Goal: Contribute content: Add original content to the website for others to see

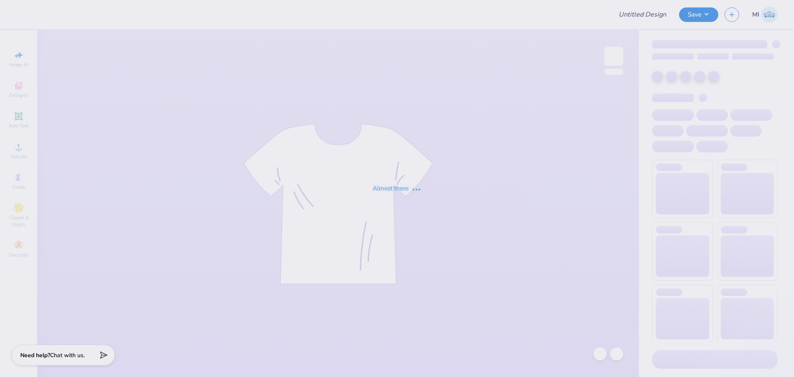
type input "Bid Day Tanks"
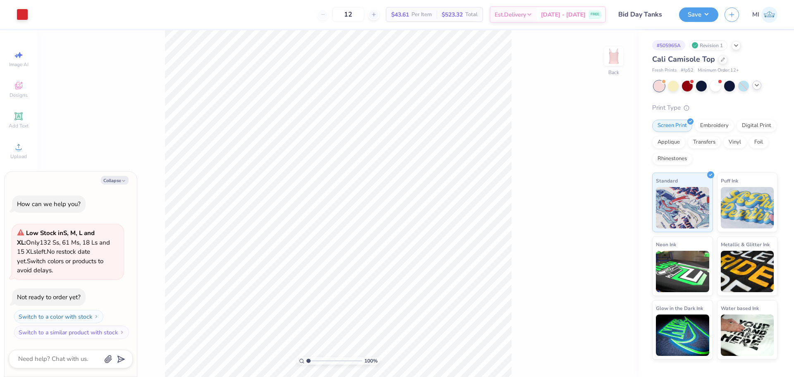
click at [760, 88] on div at bounding box center [715, 86] width 124 height 11
click at [757, 85] on polyline at bounding box center [756, 85] width 3 height 2
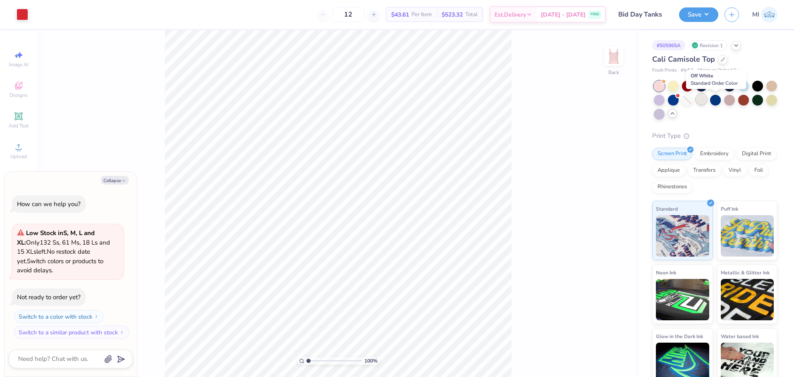
click at [706, 101] on div at bounding box center [701, 99] width 11 height 11
type textarea "x"
type input "1.25298195822296"
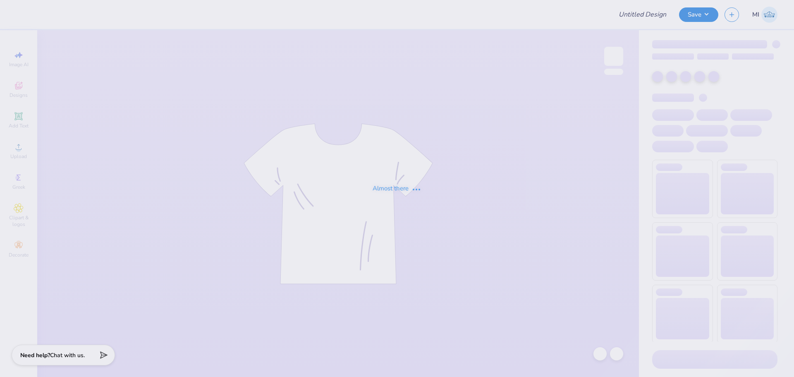
type input "Rush Design #4"
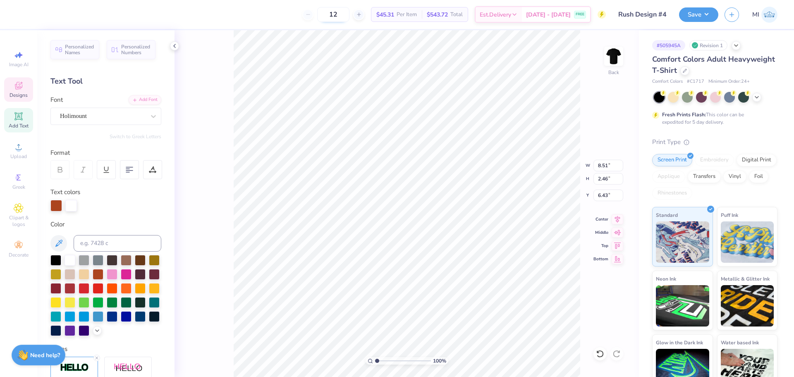
scroll to position [7, 2]
type textarea "Fall Recruitment"
click at [132, 168] on icon at bounding box center [129, 169] width 7 height 7
type input "7.33"
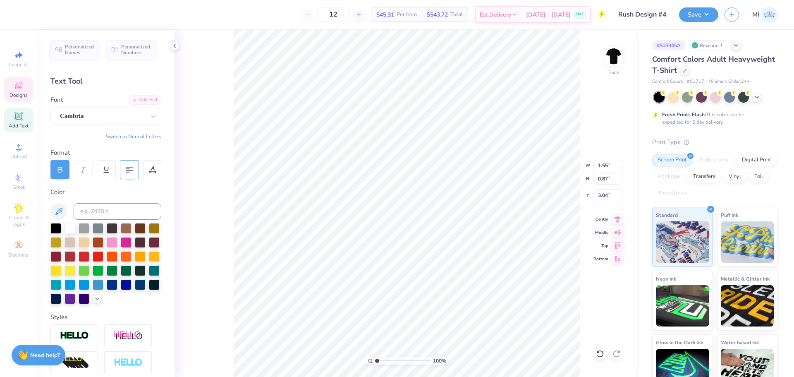
type input "1.55"
type input "0.87"
type input "3.04"
type input "10.11"
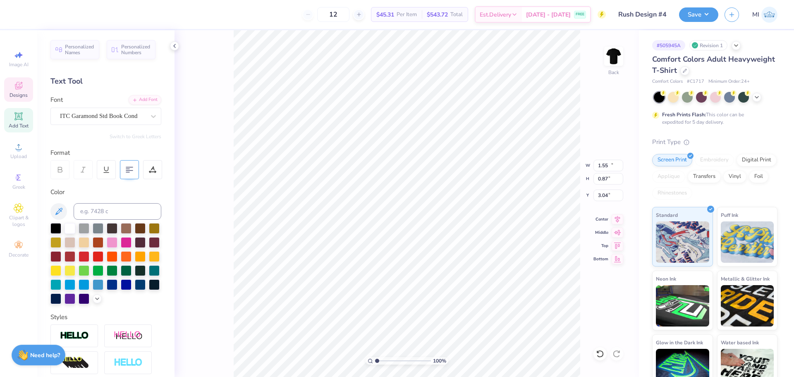
type input "2.71"
type input "4.35"
type input "1.64913377760655"
